Goal: Navigation & Orientation: Find specific page/section

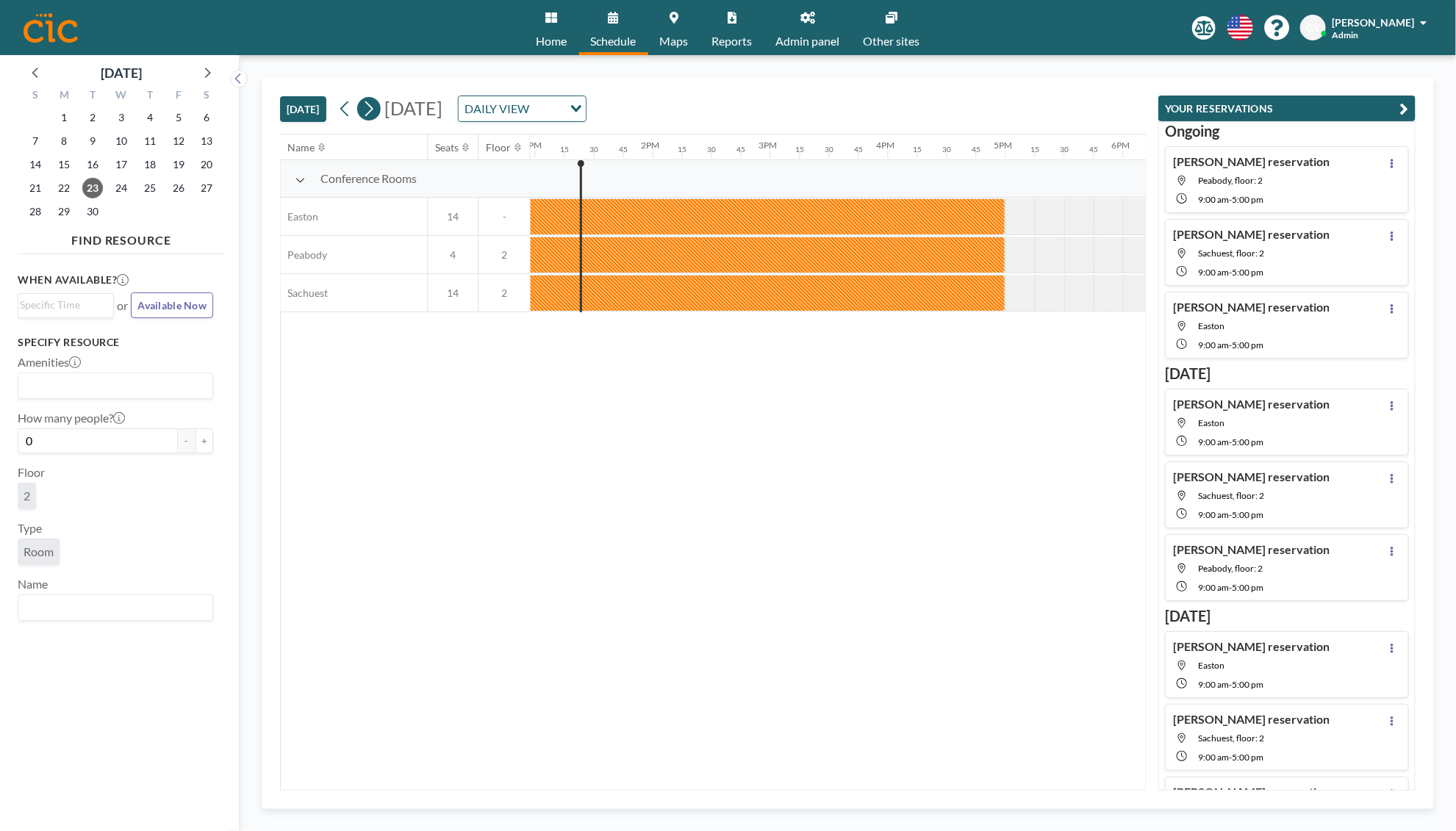
scroll to position [0, 1528]
click at [37, 65] on icon at bounding box center [36, 72] width 19 height 19
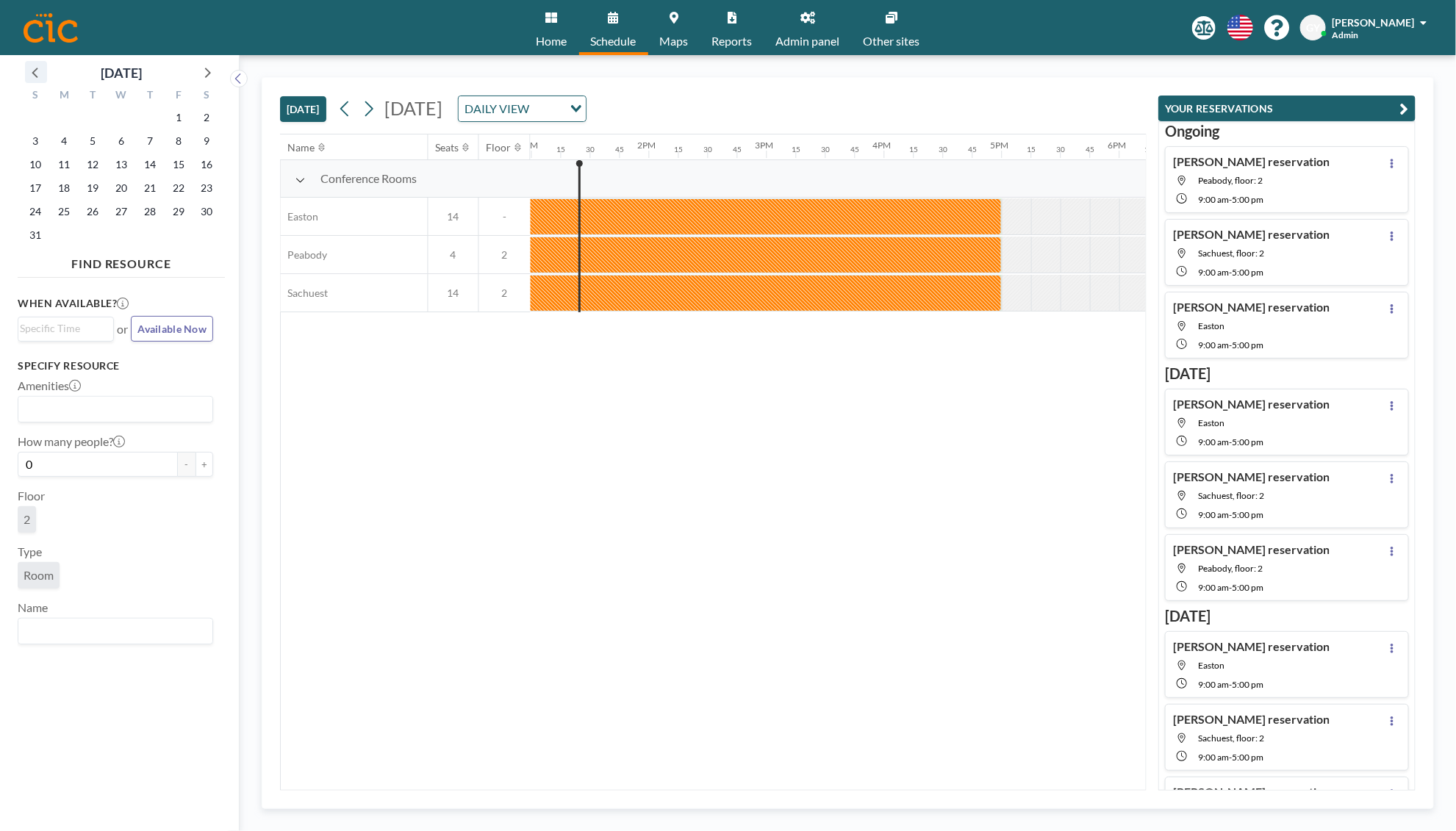
click at [37, 65] on icon at bounding box center [36, 72] width 19 height 19
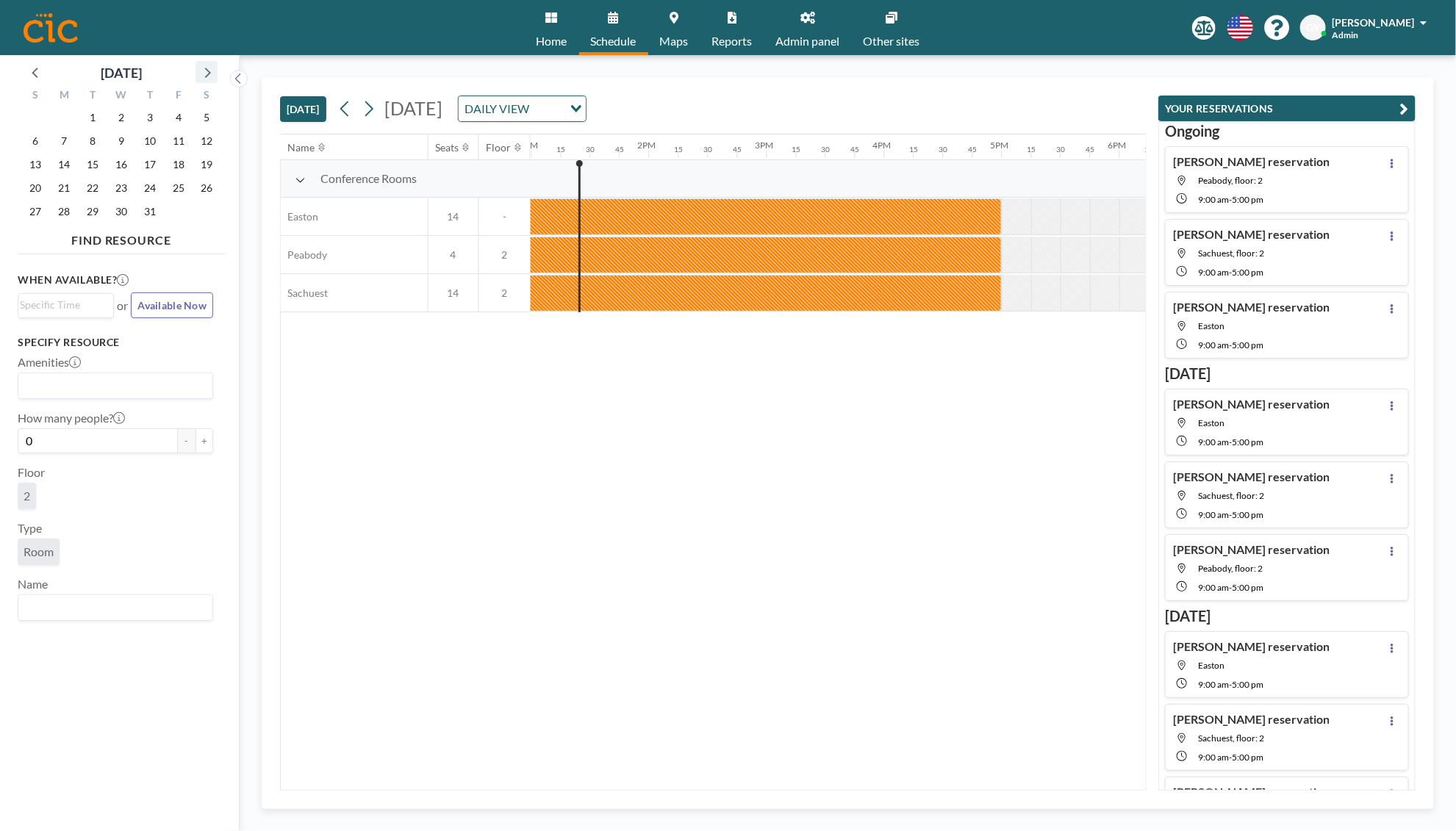
click at [212, 69] on icon at bounding box center [207, 72] width 19 height 19
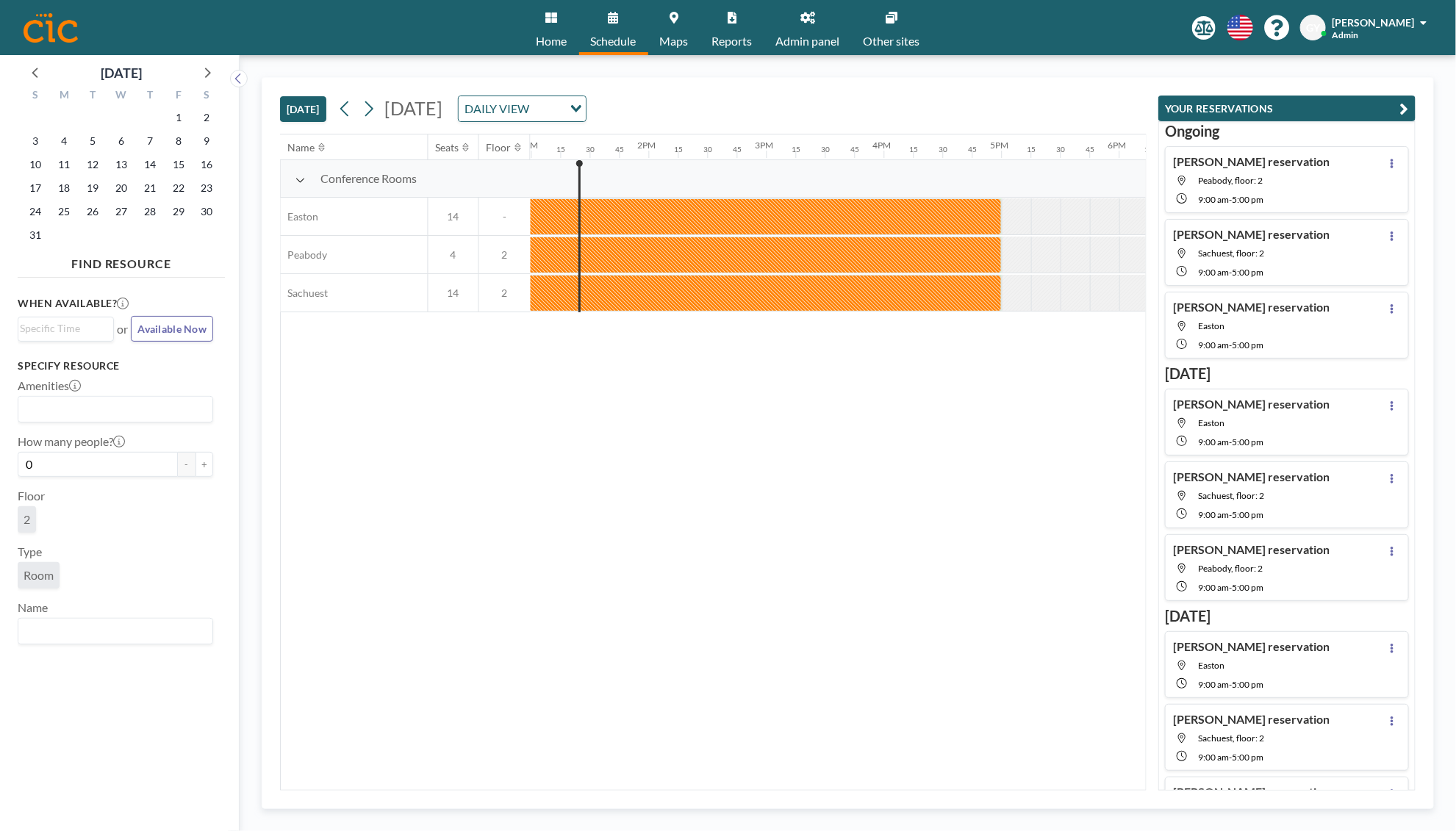
click at [704, 94] on div "TODAY Tuesday, September 23, 2025 DAILY VIEW Loading..." at bounding box center [713, 106] width 866 height 56
click at [563, 102] on div "DAILY VIEW" at bounding box center [510, 106] width 104 height 22
click at [706, 148] on li "WEEKLY VIEW" at bounding box center [701, 155] width 126 height 21
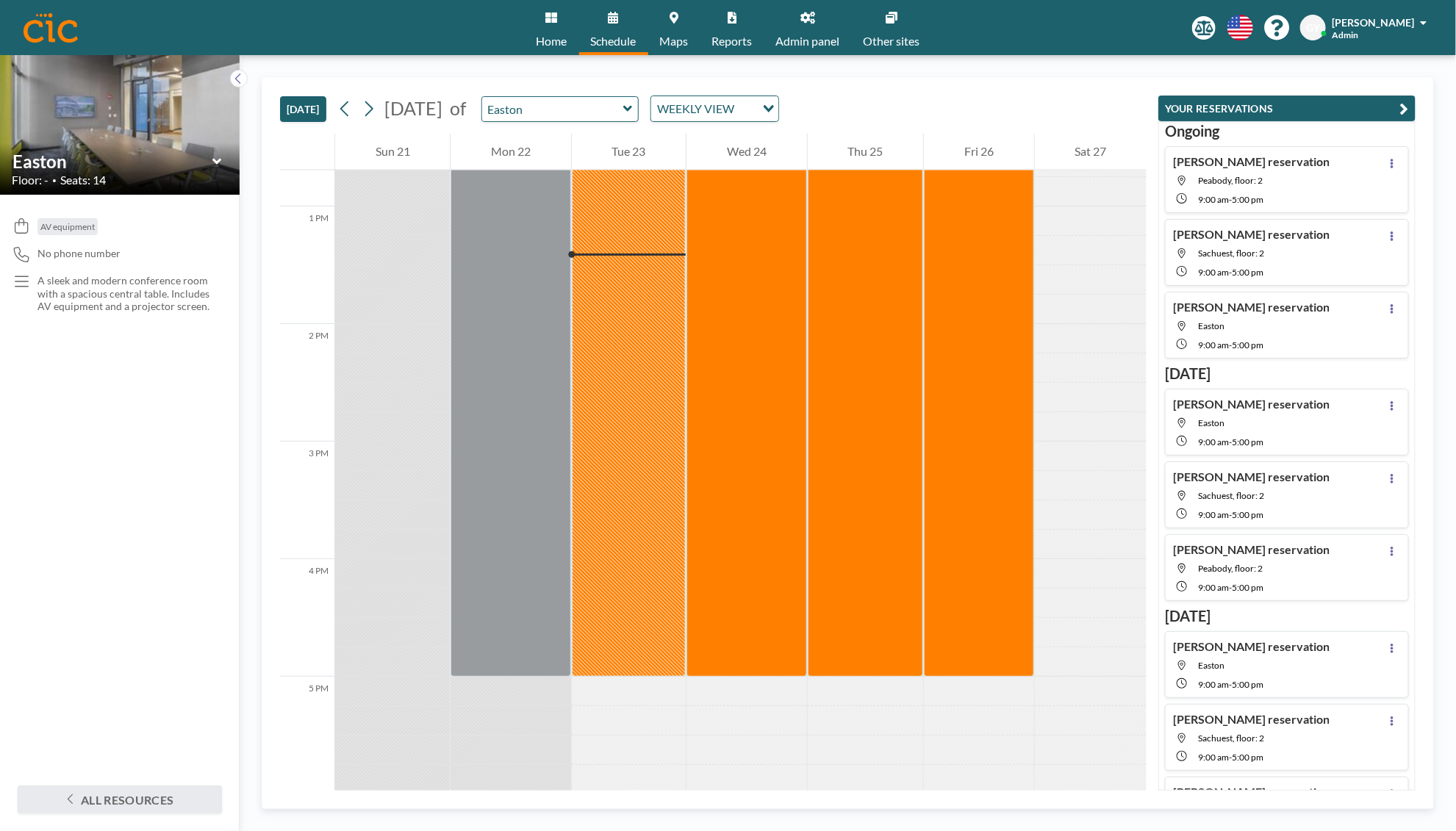
scroll to position [1527, 0]
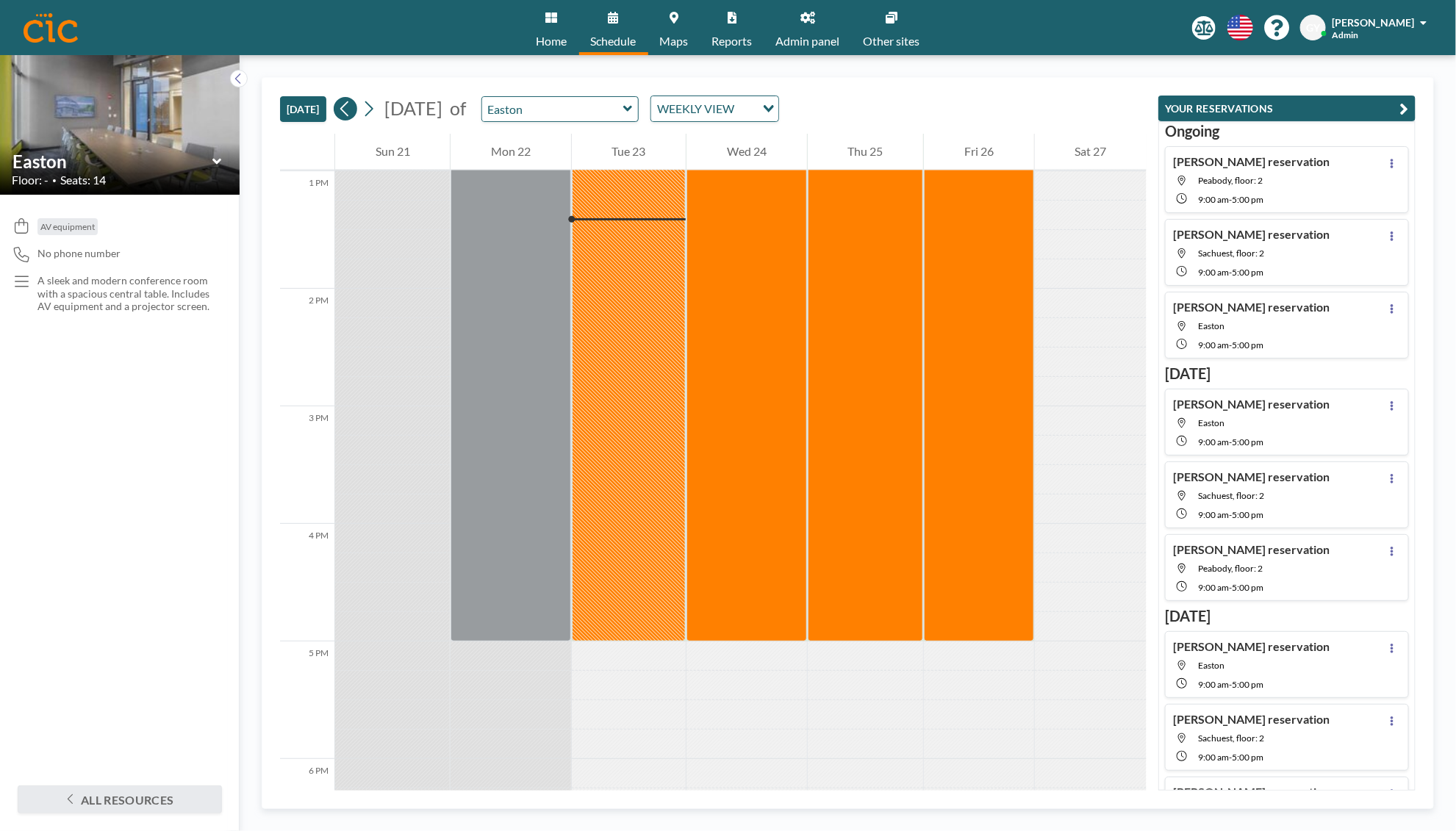
click at [340, 108] on button at bounding box center [345, 108] width 23 height 23
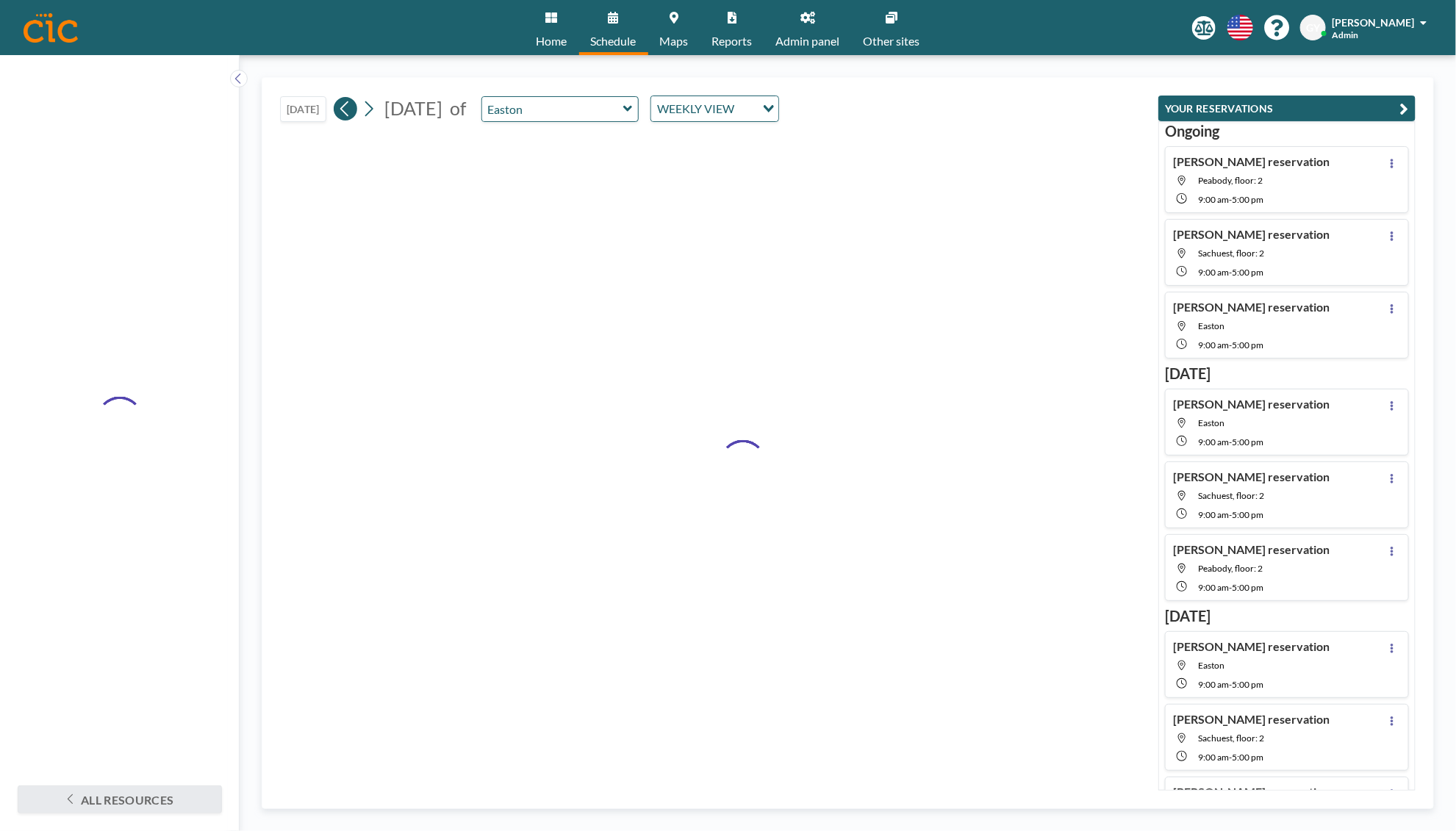
click at [340, 108] on button at bounding box center [345, 108] width 23 height 23
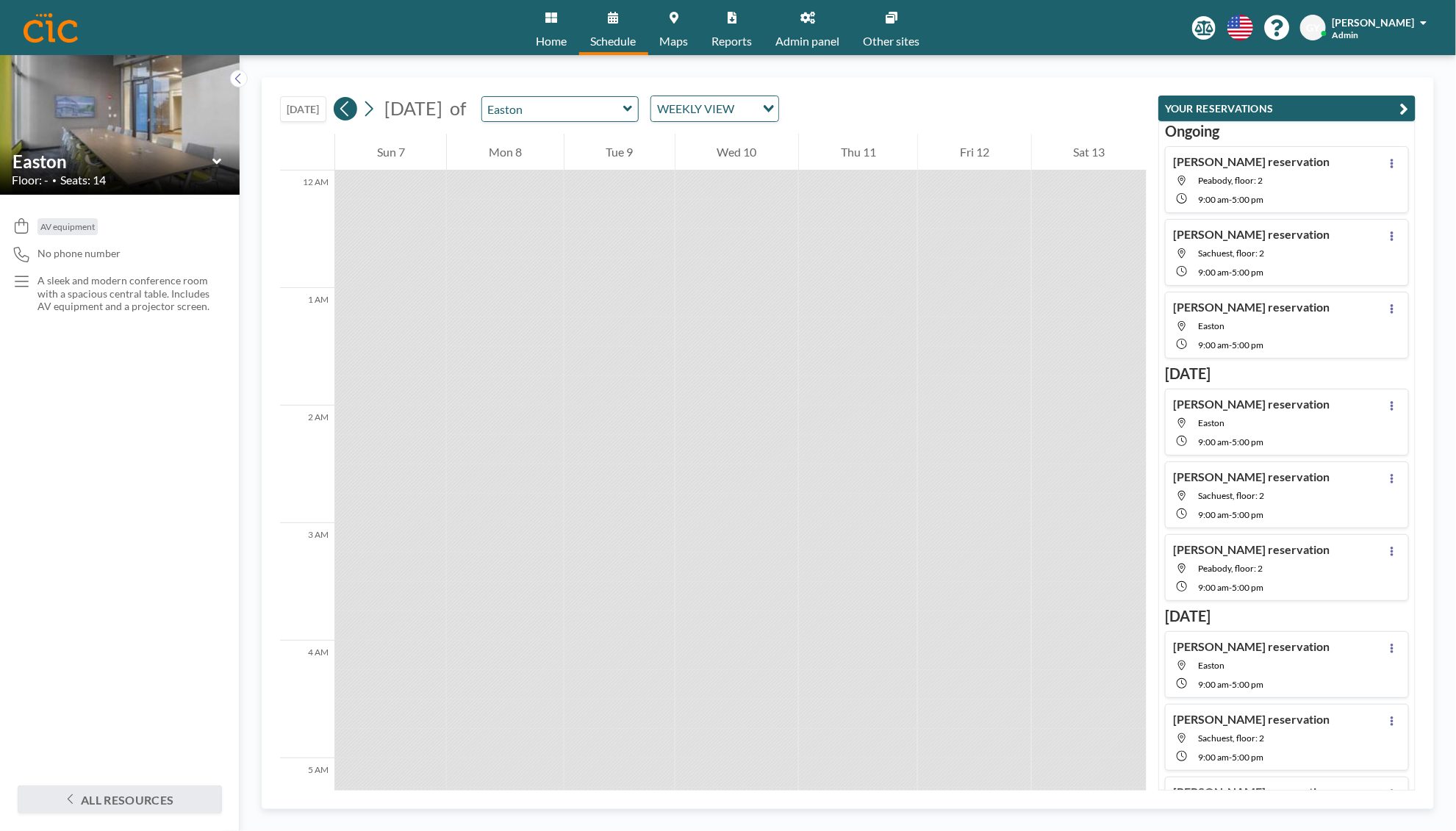
click at [340, 108] on button at bounding box center [345, 108] width 23 height 23
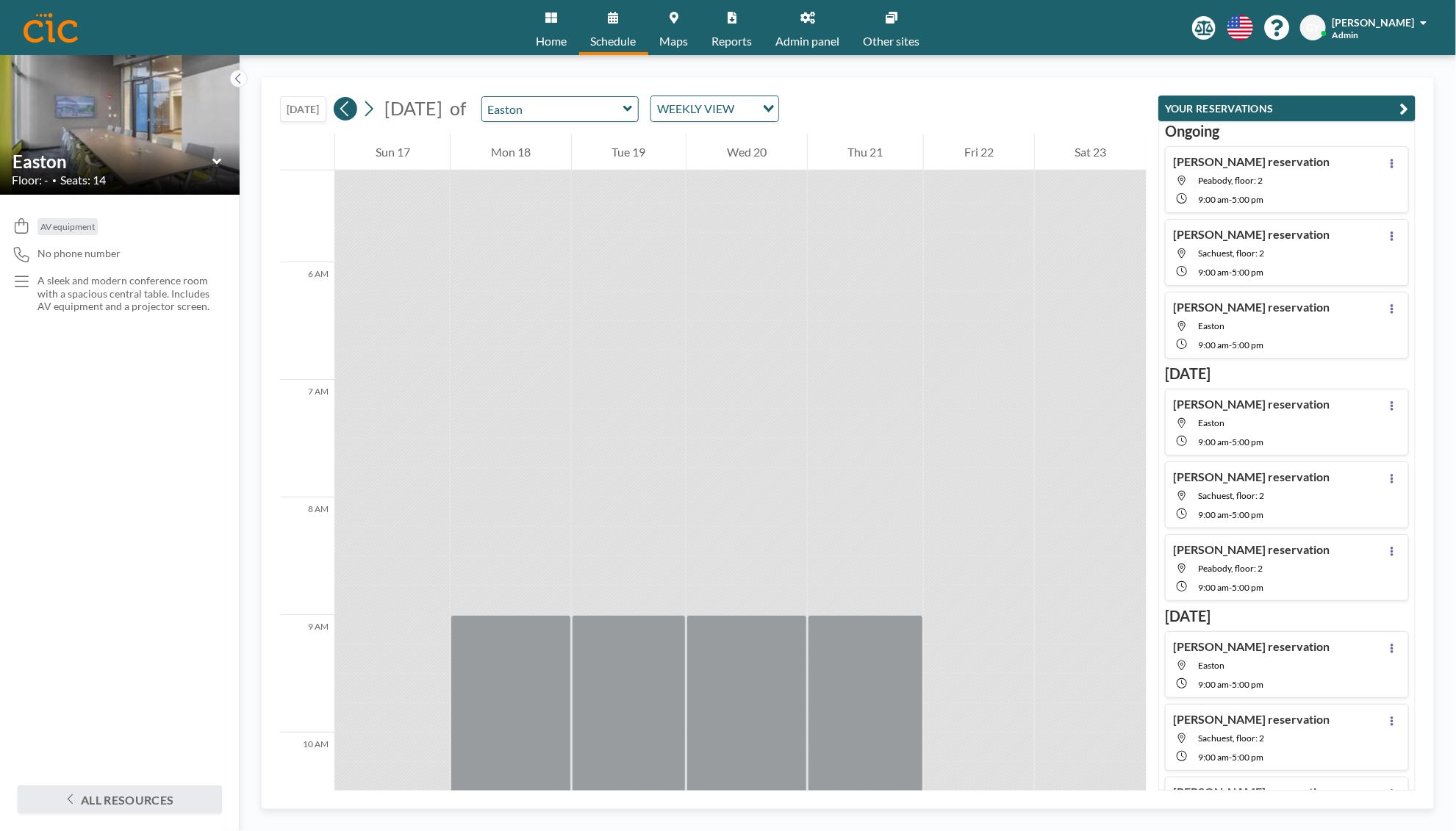
click at [340, 108] on button at bounding box center [345, 108] width 23 height 23
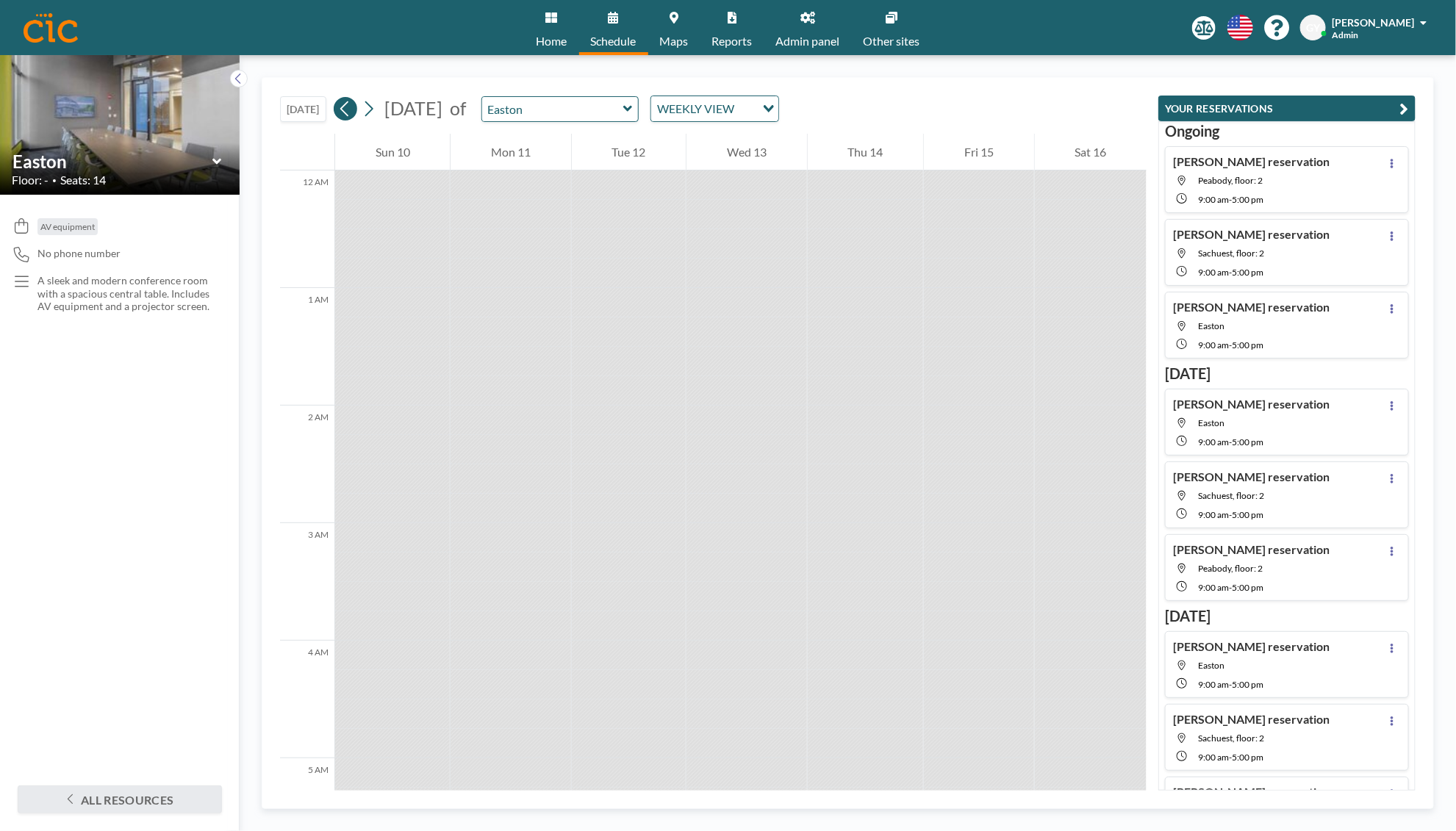
scroll to position [825, 0]
click at [340, 108] on button at bounding box center [345, 108] width 23 height 23
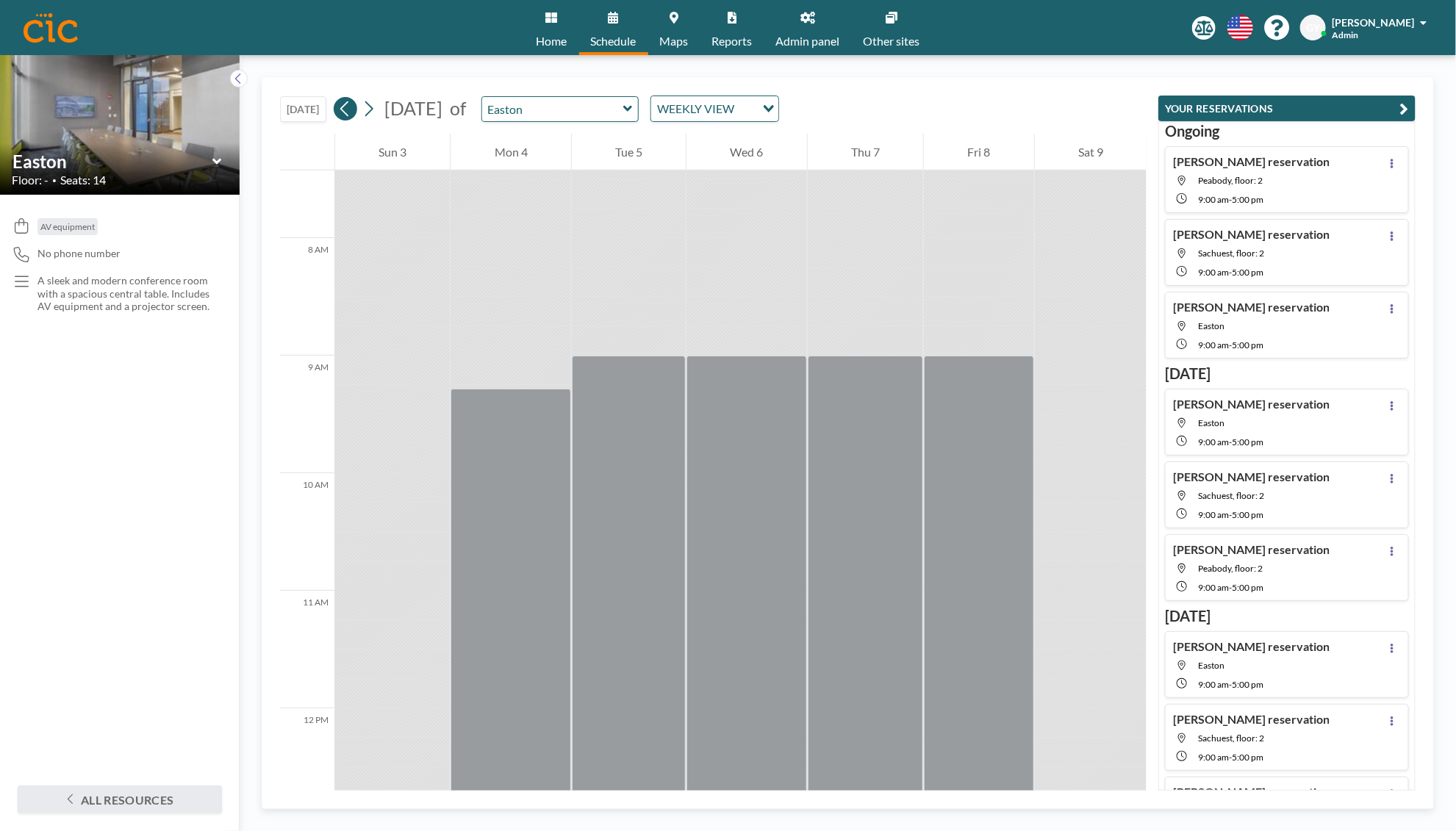
scroll to position [910, 0]
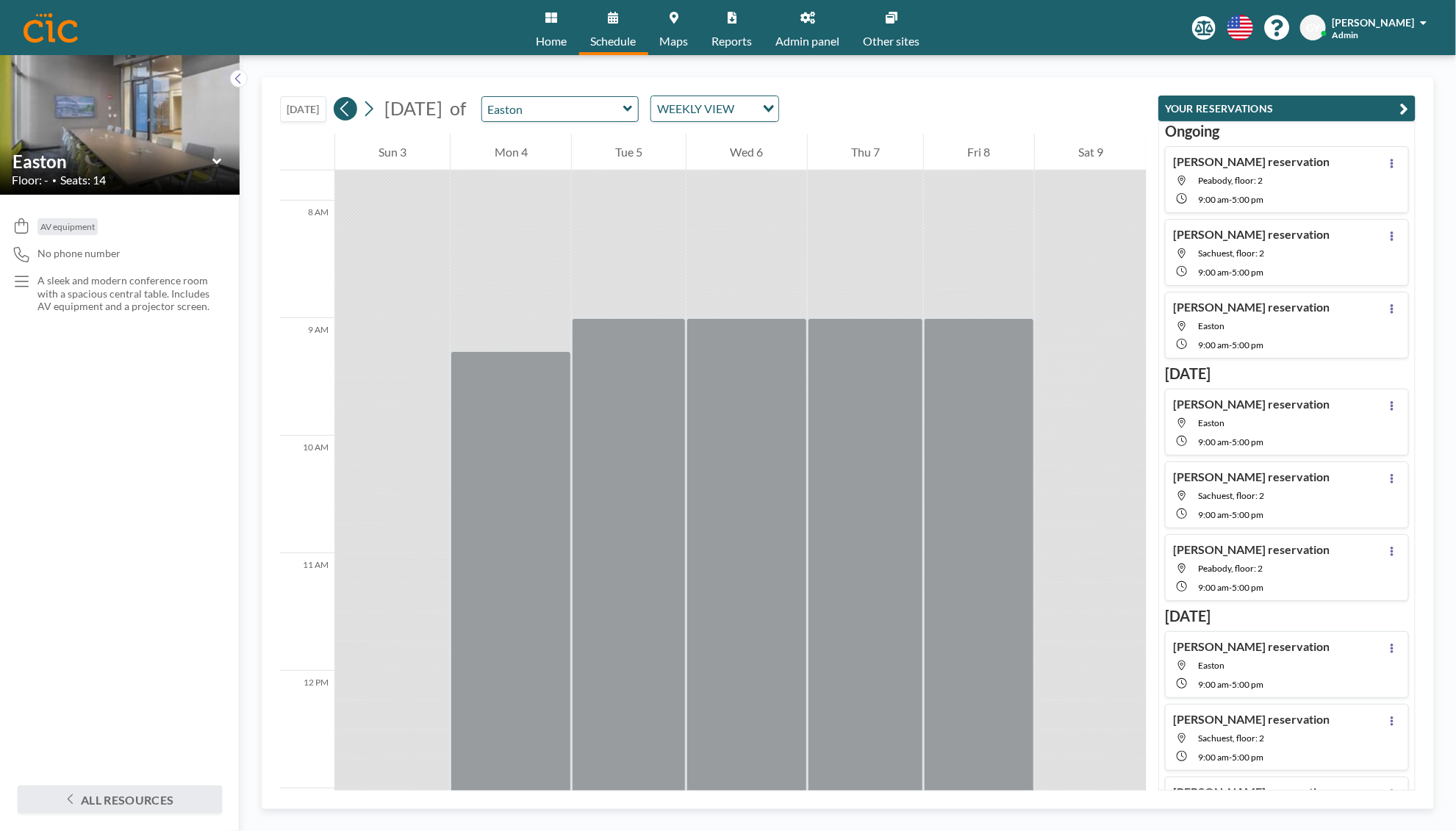
click at [340, 108] on button at bounding box center [345, 108] width 23 height 23
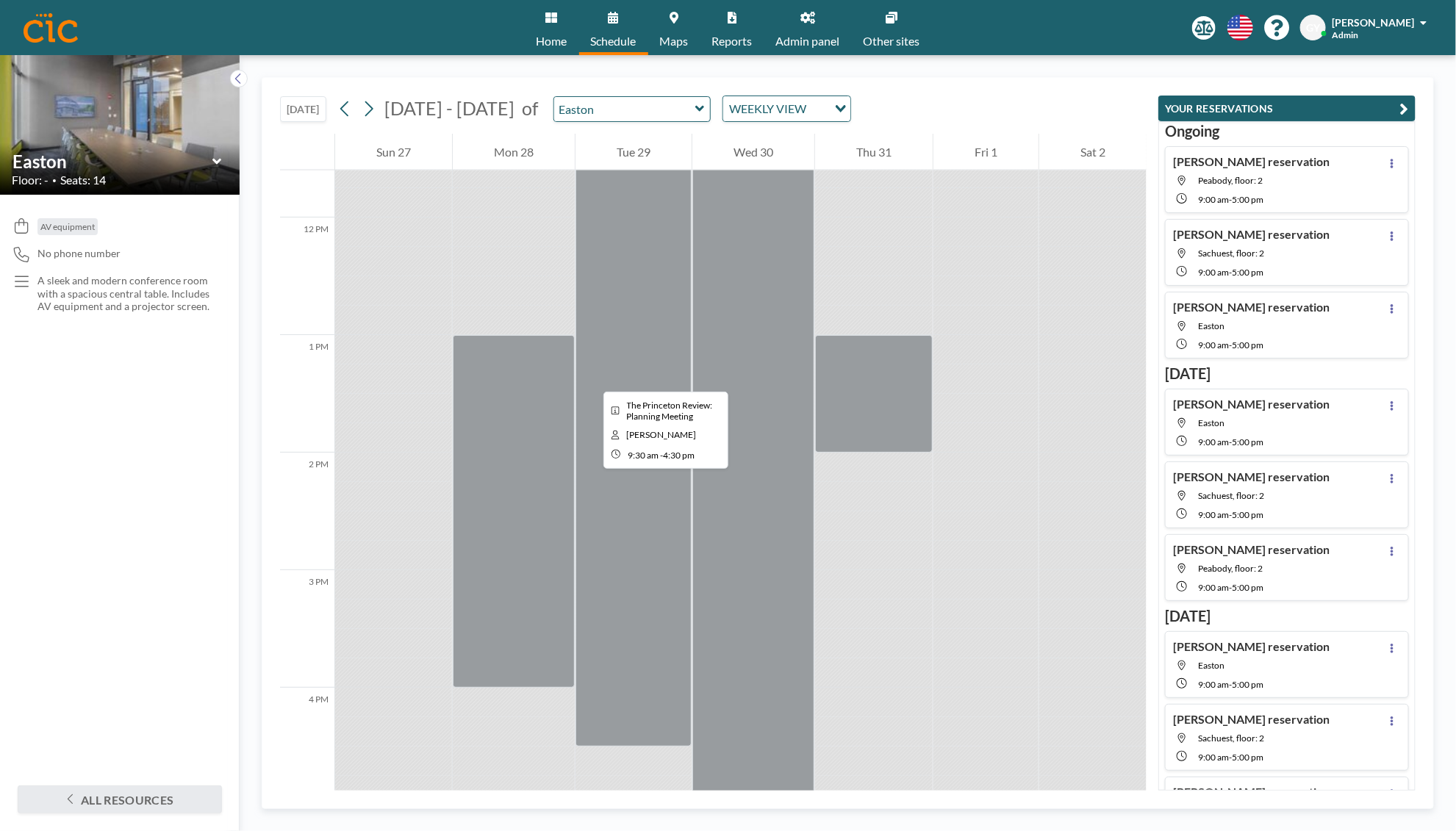
scroll to position [1291, 0]
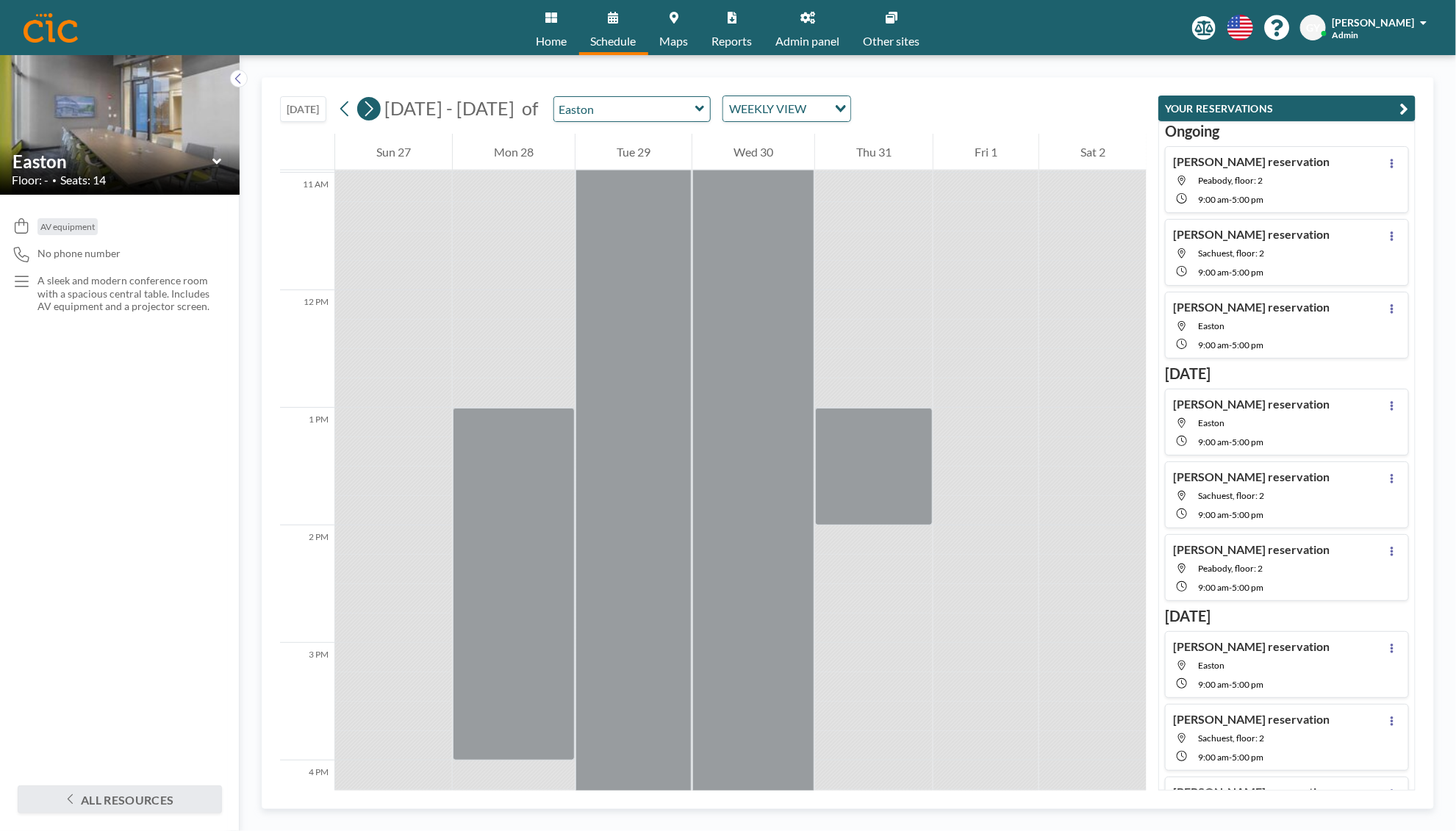
click at [372, 111] on icon at bounding box center [370, 109] width 8 height 15
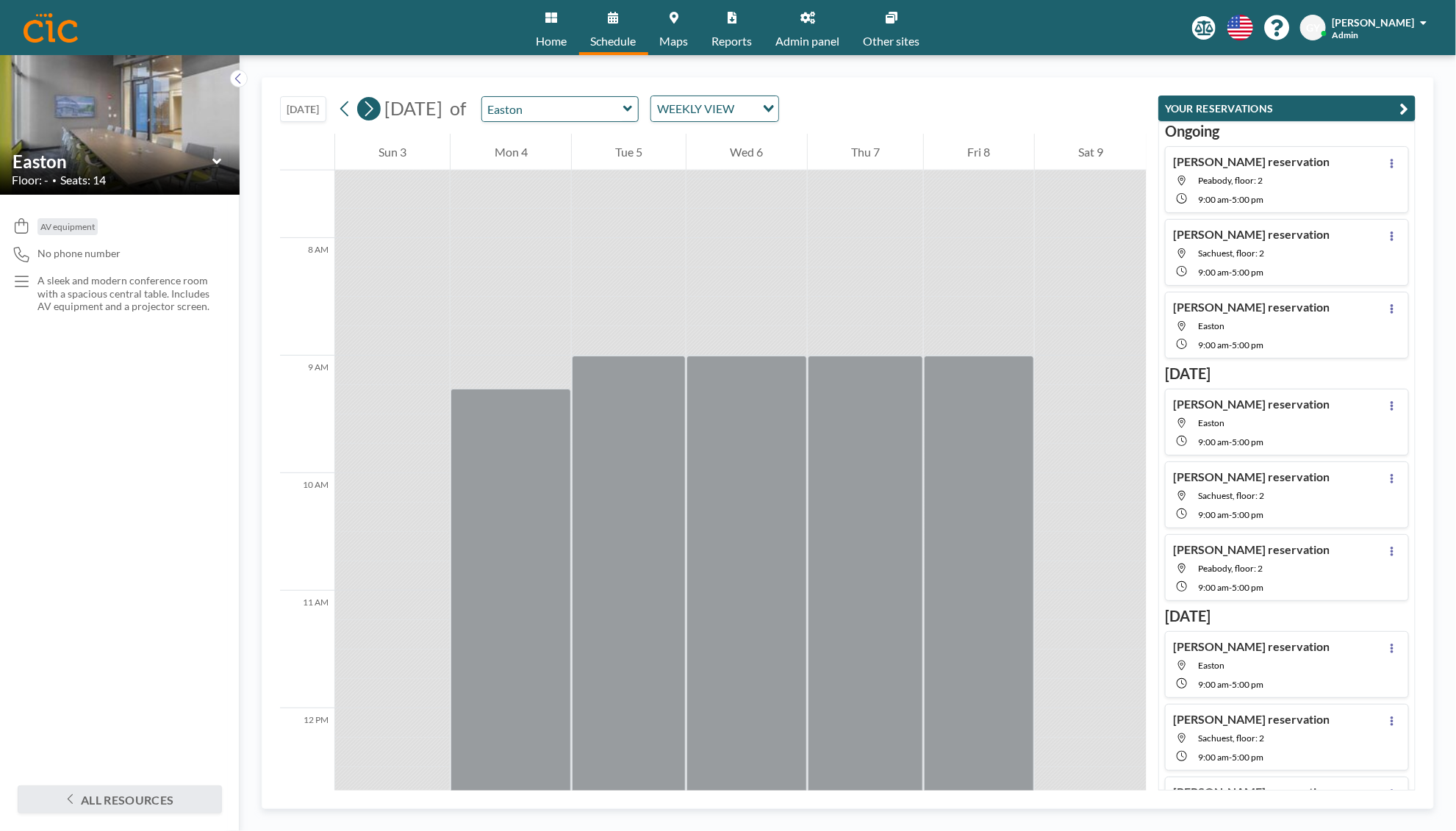
scroll to position [910, 0]
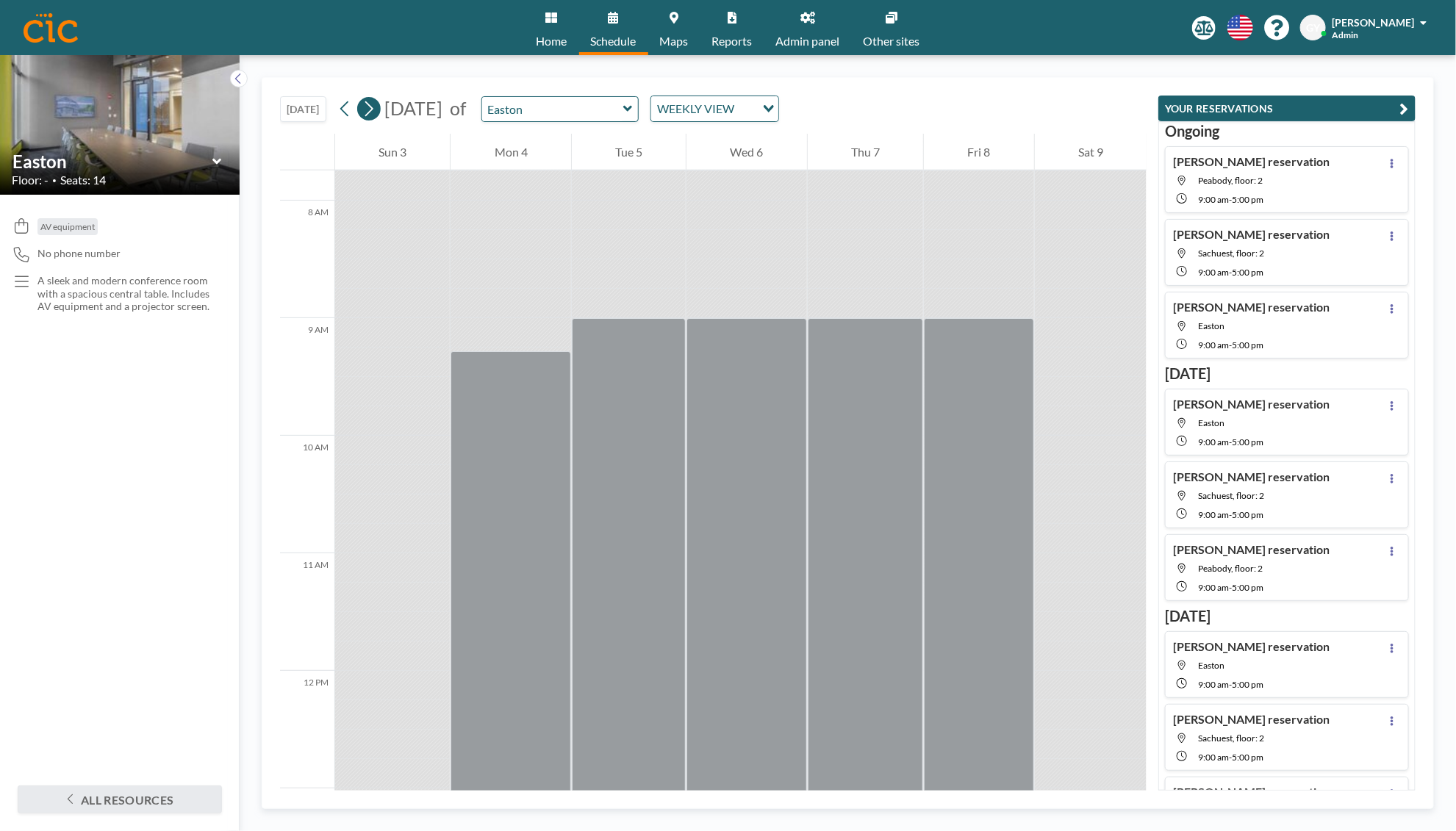
click at [370, 103] on icon at bounding box center [370, 109] width 8 height 15
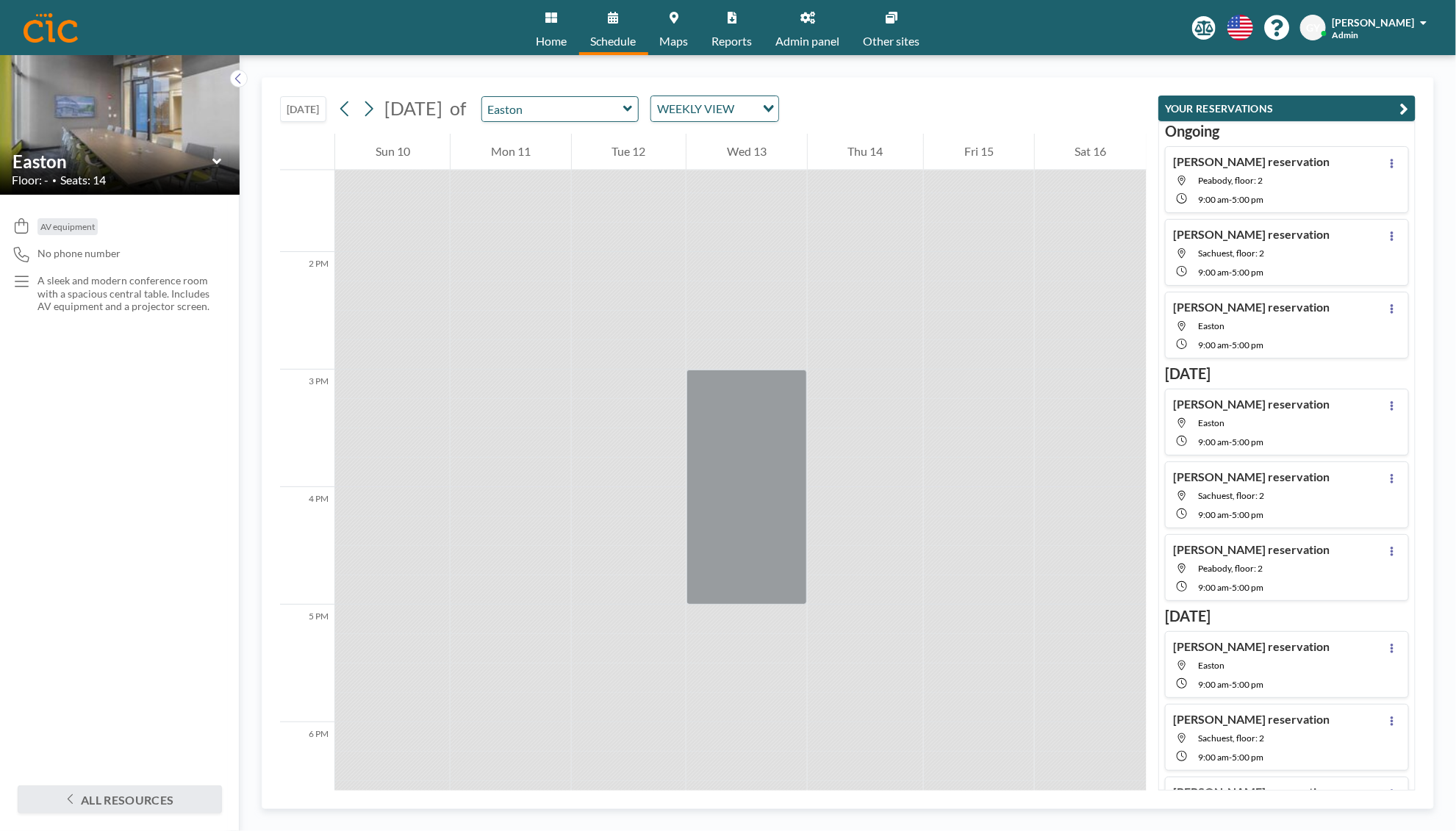
scroll to position [1602, 0]
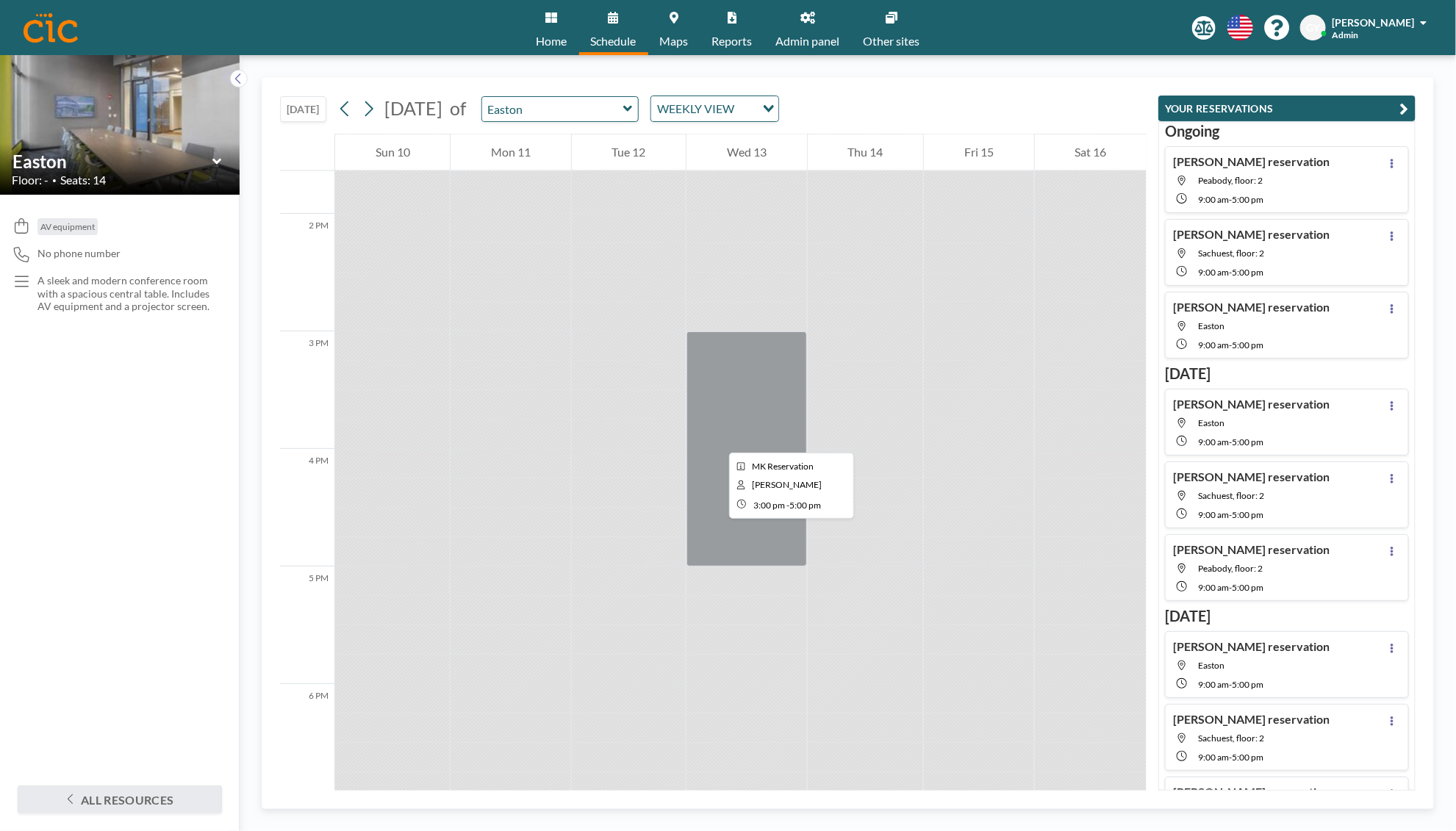
click at [718, 439] on div at bounding box center [746, 449] width 119 height 235
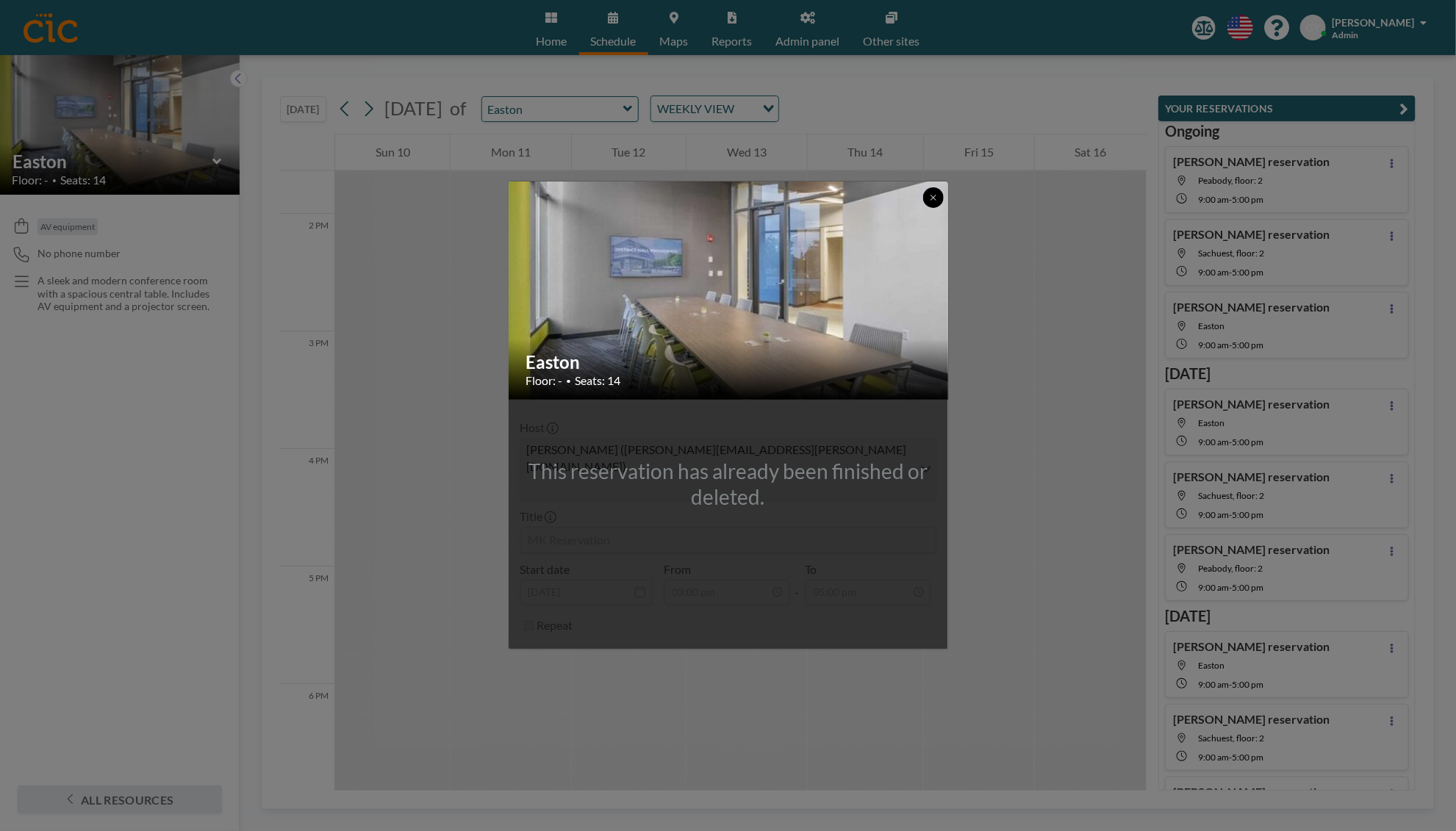
click at [935, 202] on icon at bounding box center [933, 197] width 9 height 9
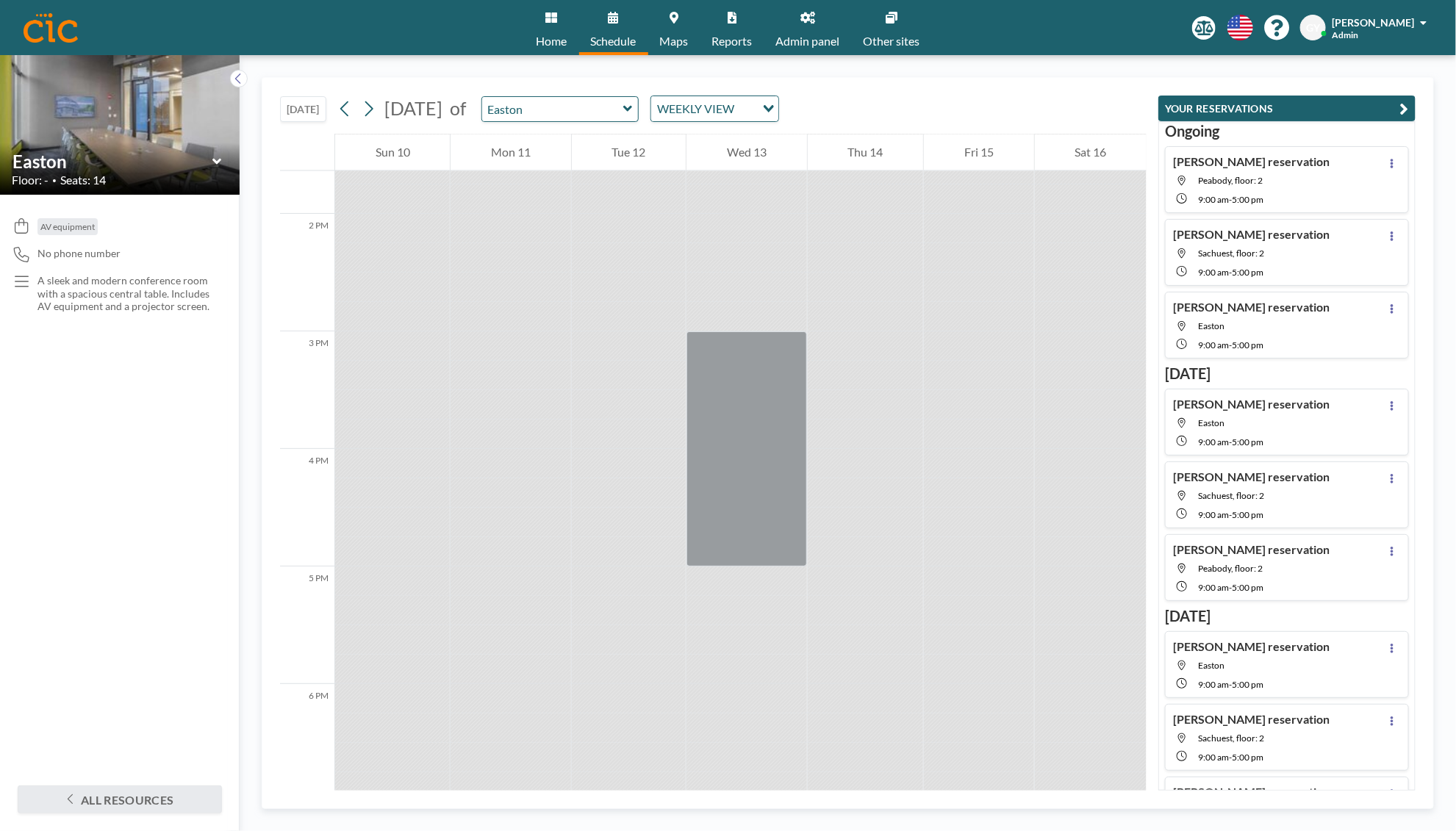
click at [733, 35] on span "Reports" at bounding box center [732, 41] width 40 height 12
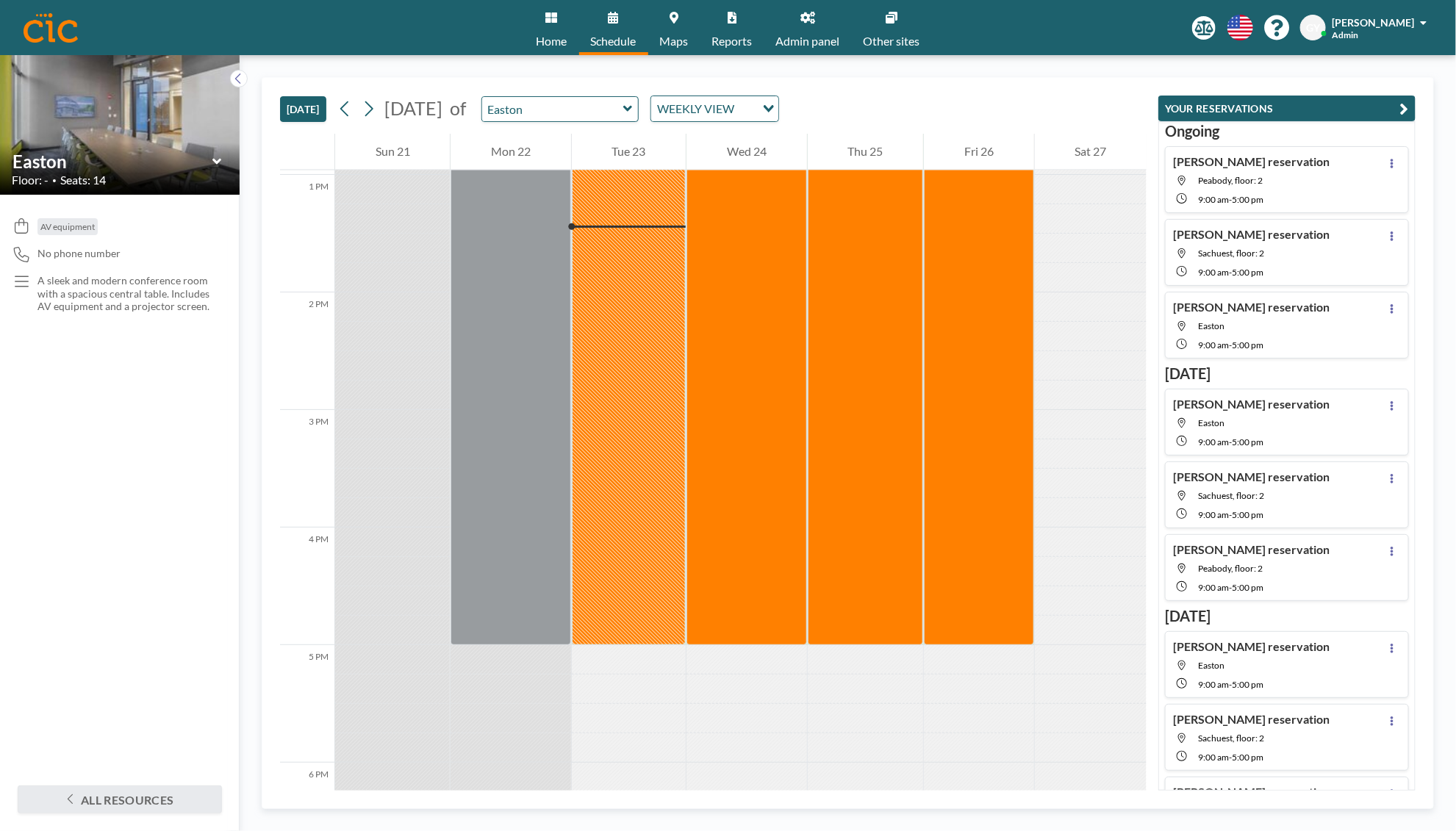
scroll to position [1527, 0]
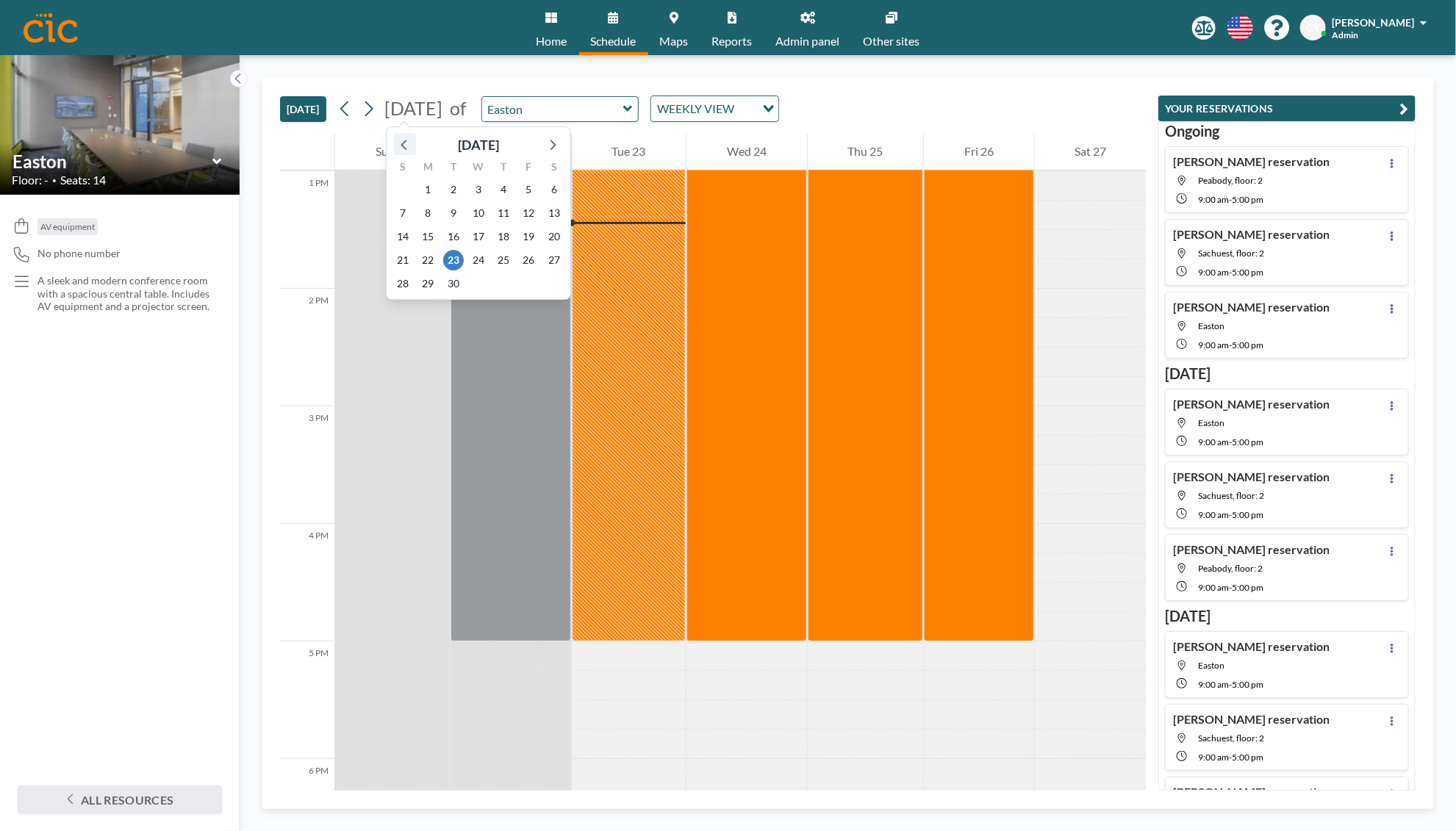
click at [402, 142] on icon at bounding box center [405, 144] width 19 height 19
click at [526, 192] on span "1" at bounding box center [529, 189] width 20 height 20
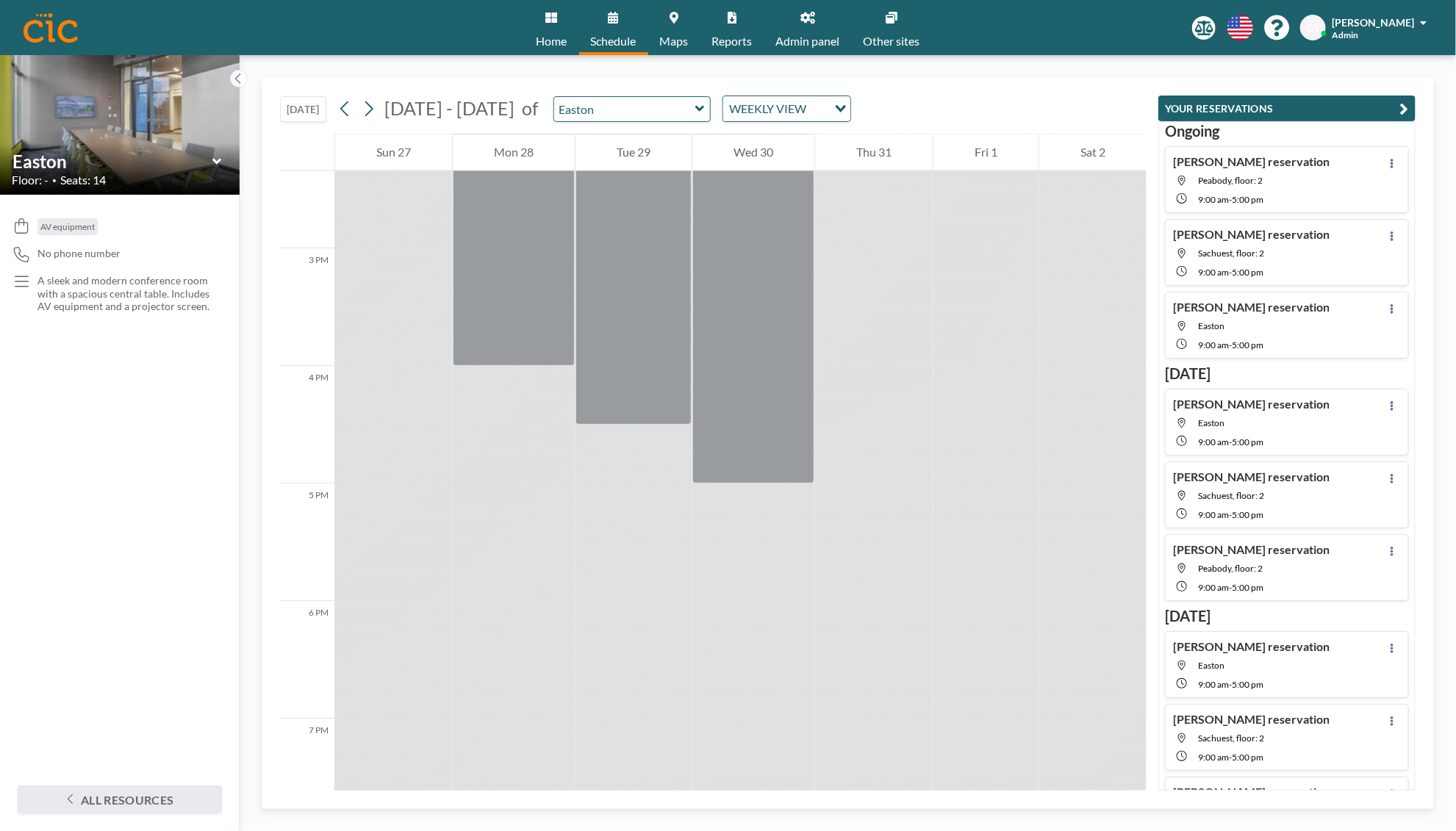
scroll to position [1687, 0]
click at [362, 106] on button at bounding box center [368, 108] width 23 height 23
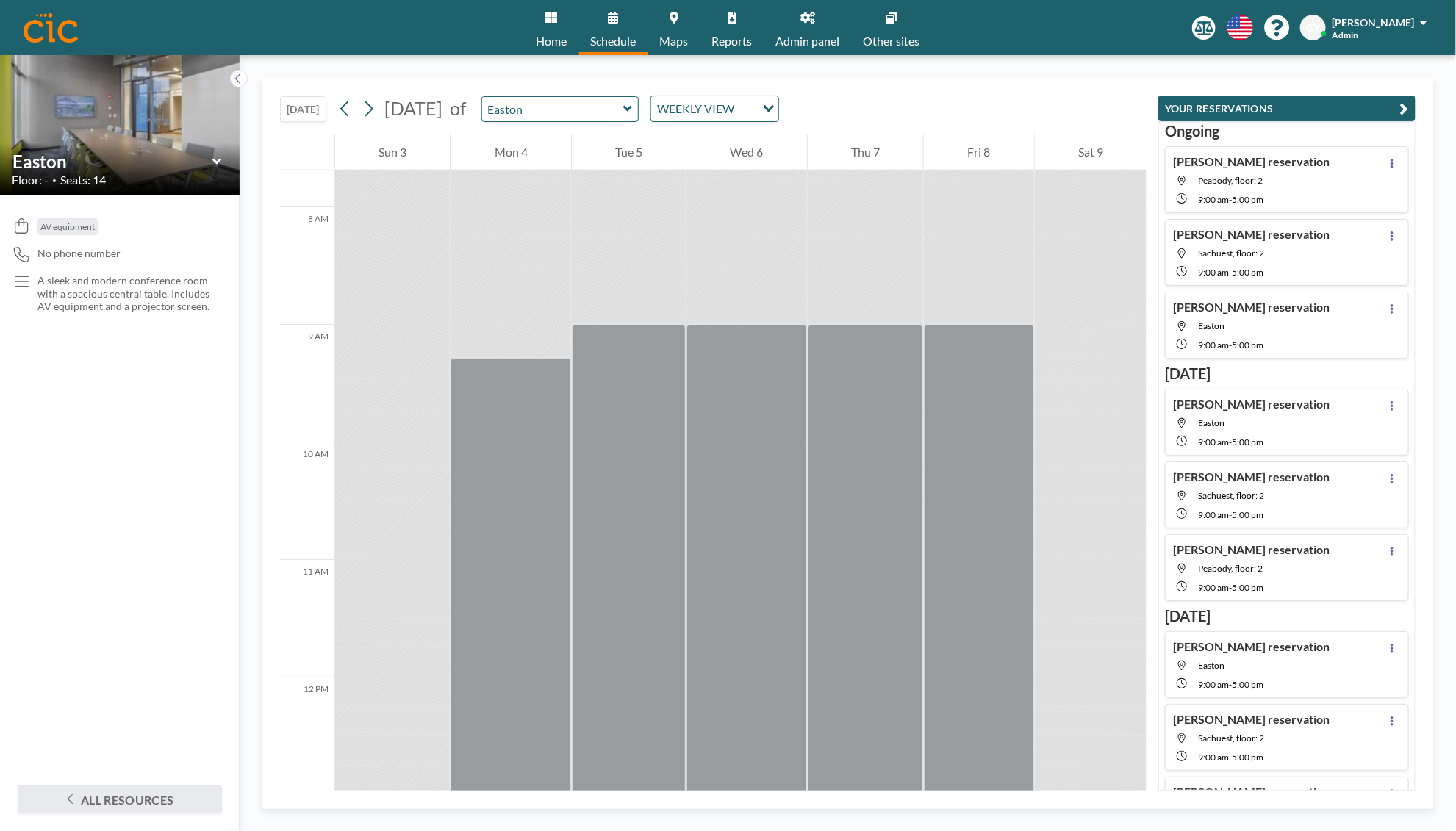
scroll to position [910, 0]
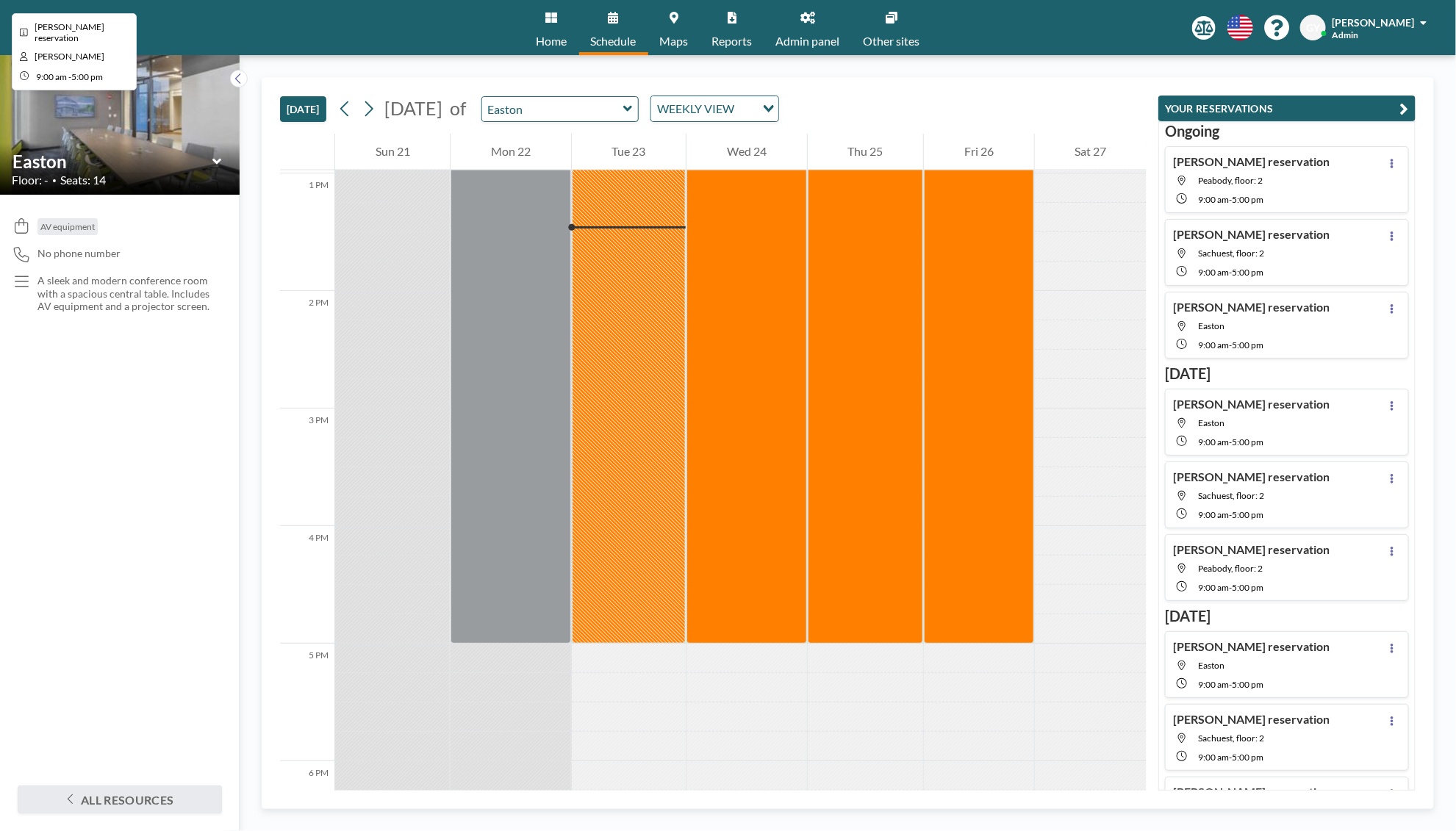
scroll to position [1527, 0]
